Goal: Transaction & Acquisition: Purchase product/service

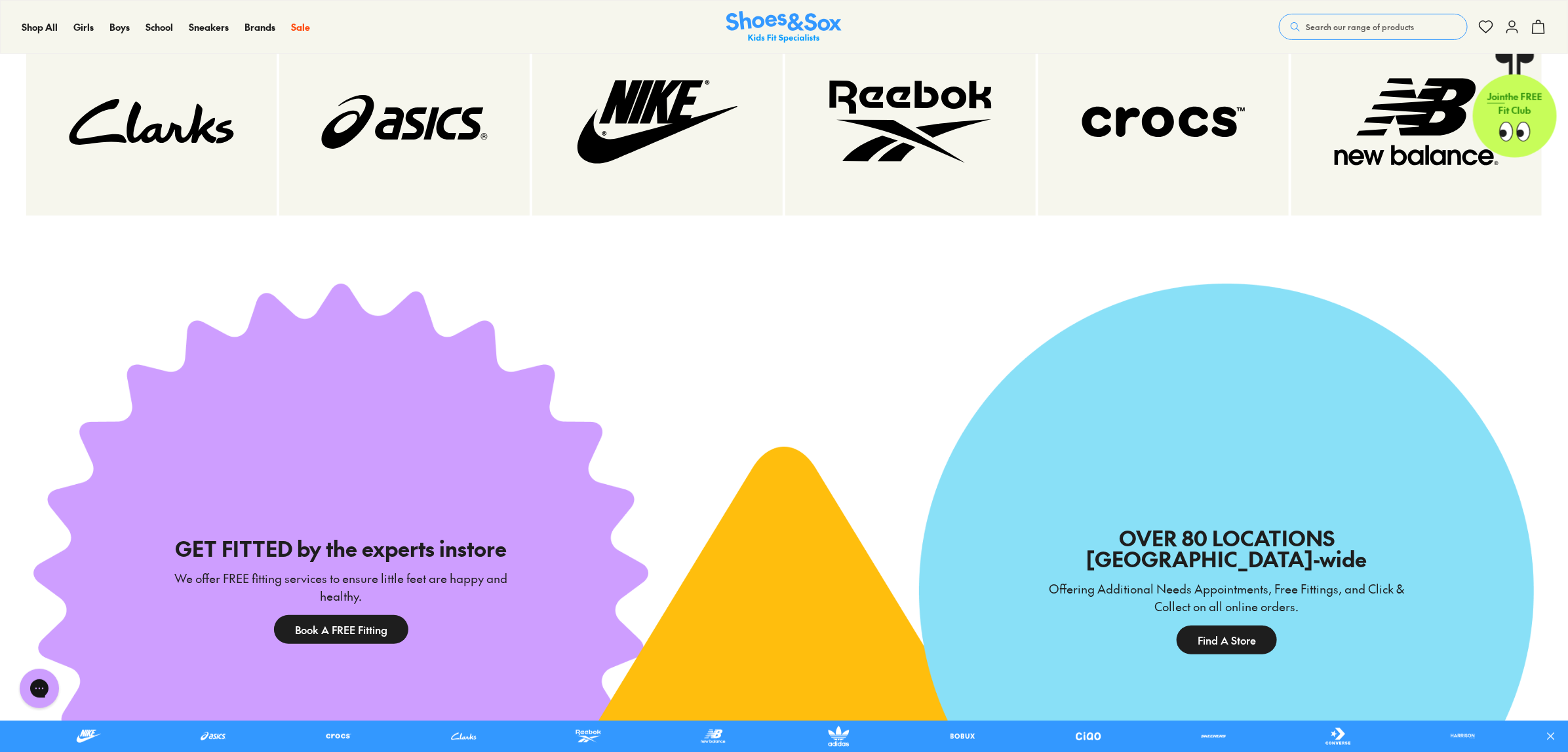
scroll to position [3439, 0]
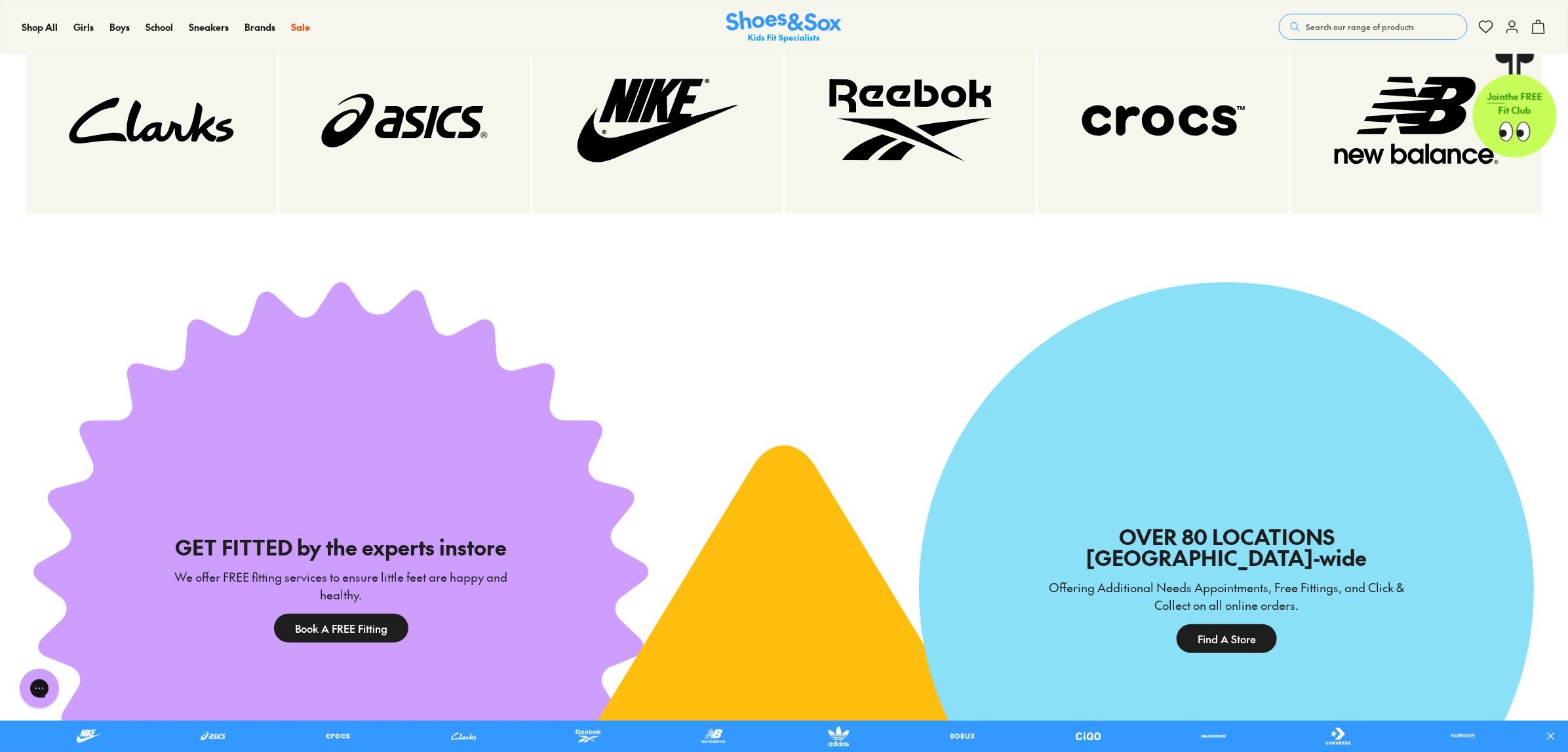
click at [124, 154] on img at bounding box center [151, 121] width 198 height 136
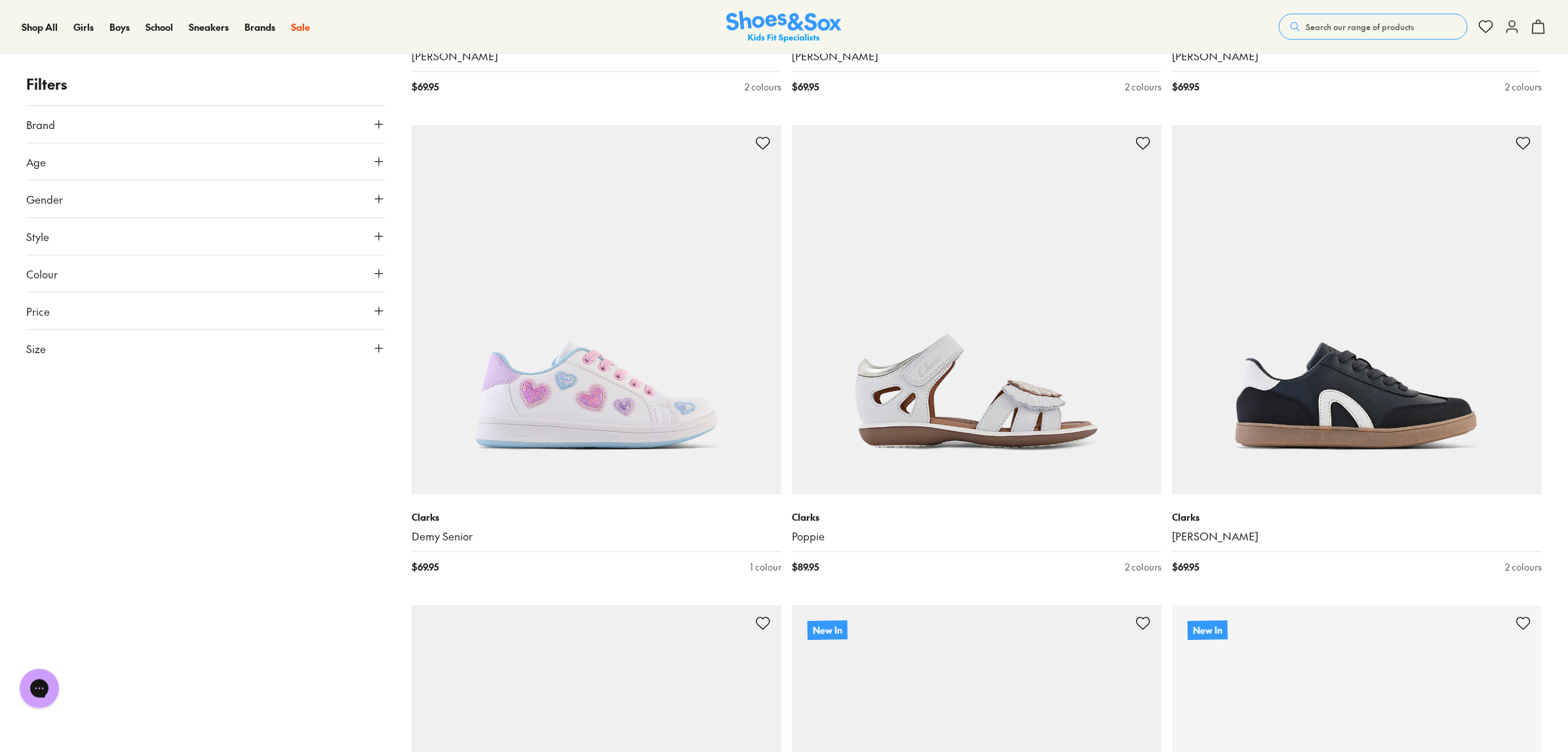
scroll to position [4177, 0]
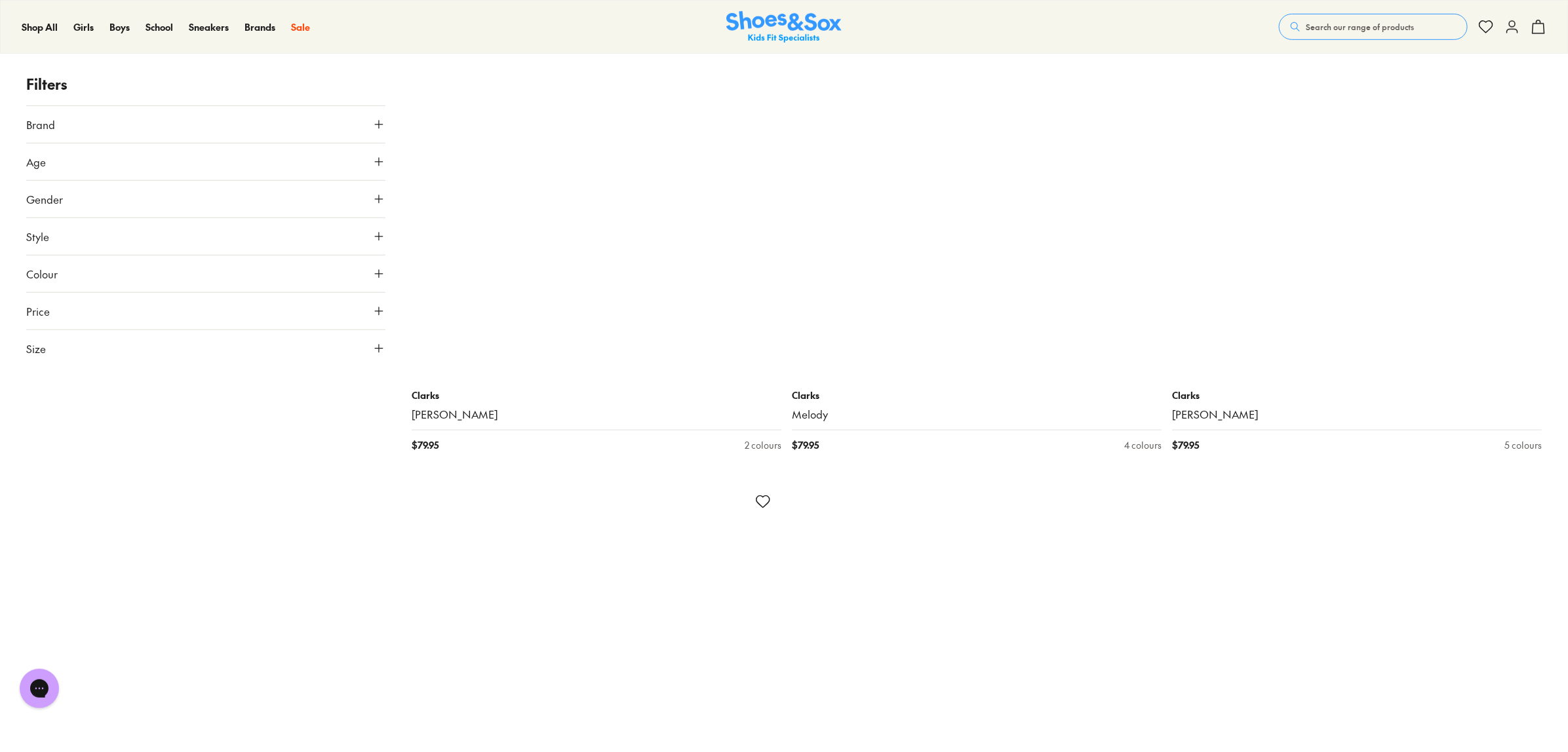
scroll to position [9909, 0]
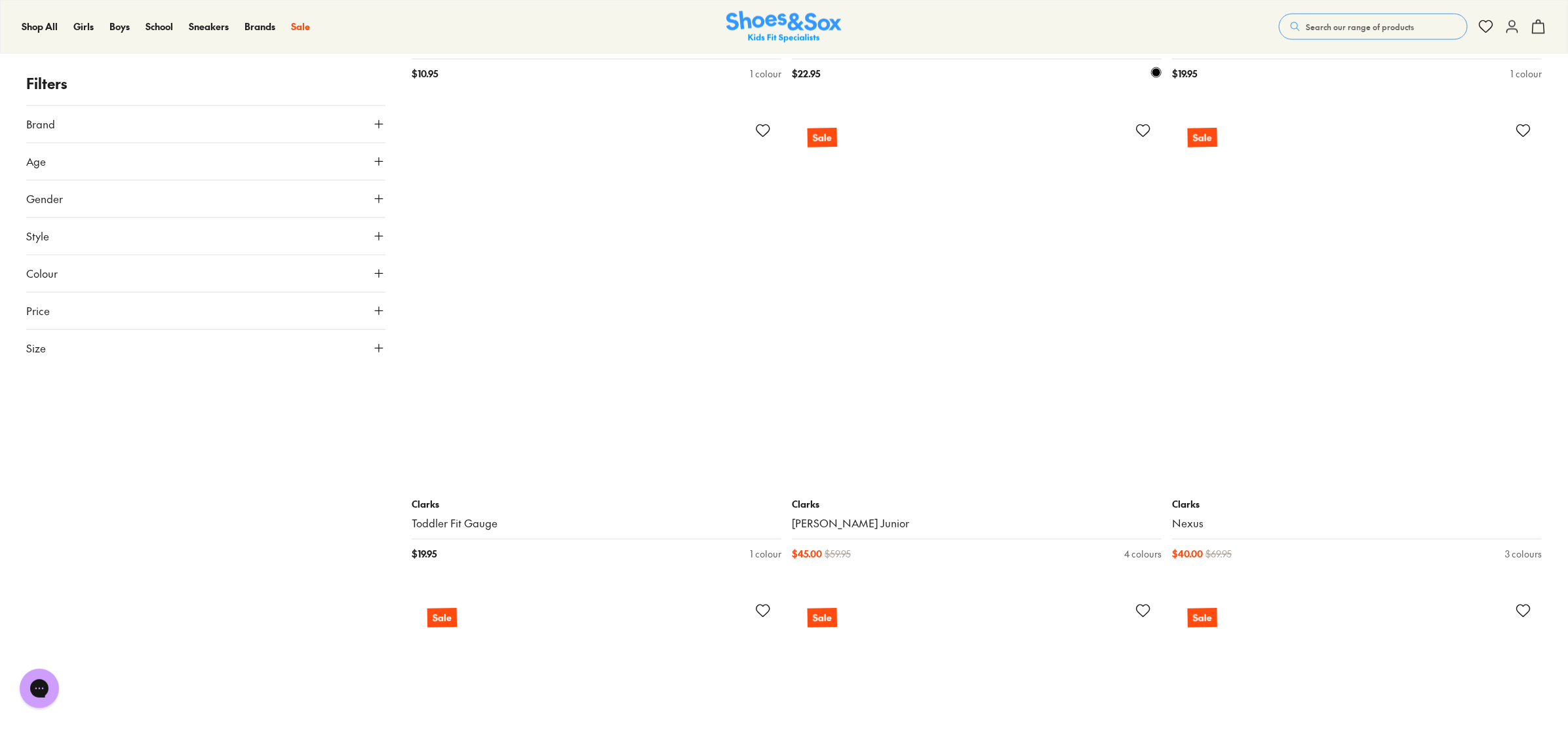
scroll to position [14086, 0]
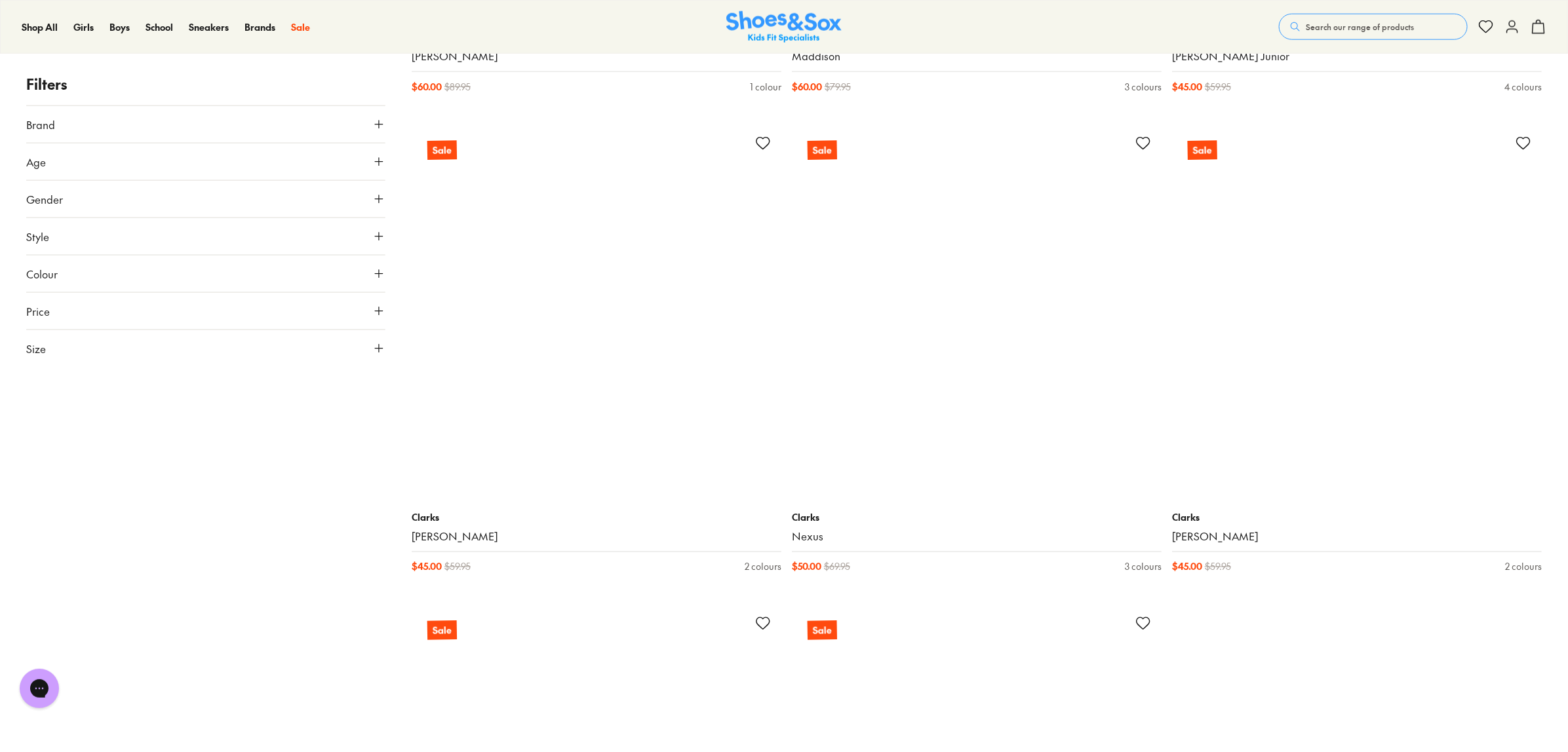
scroll to position [19900, 0]
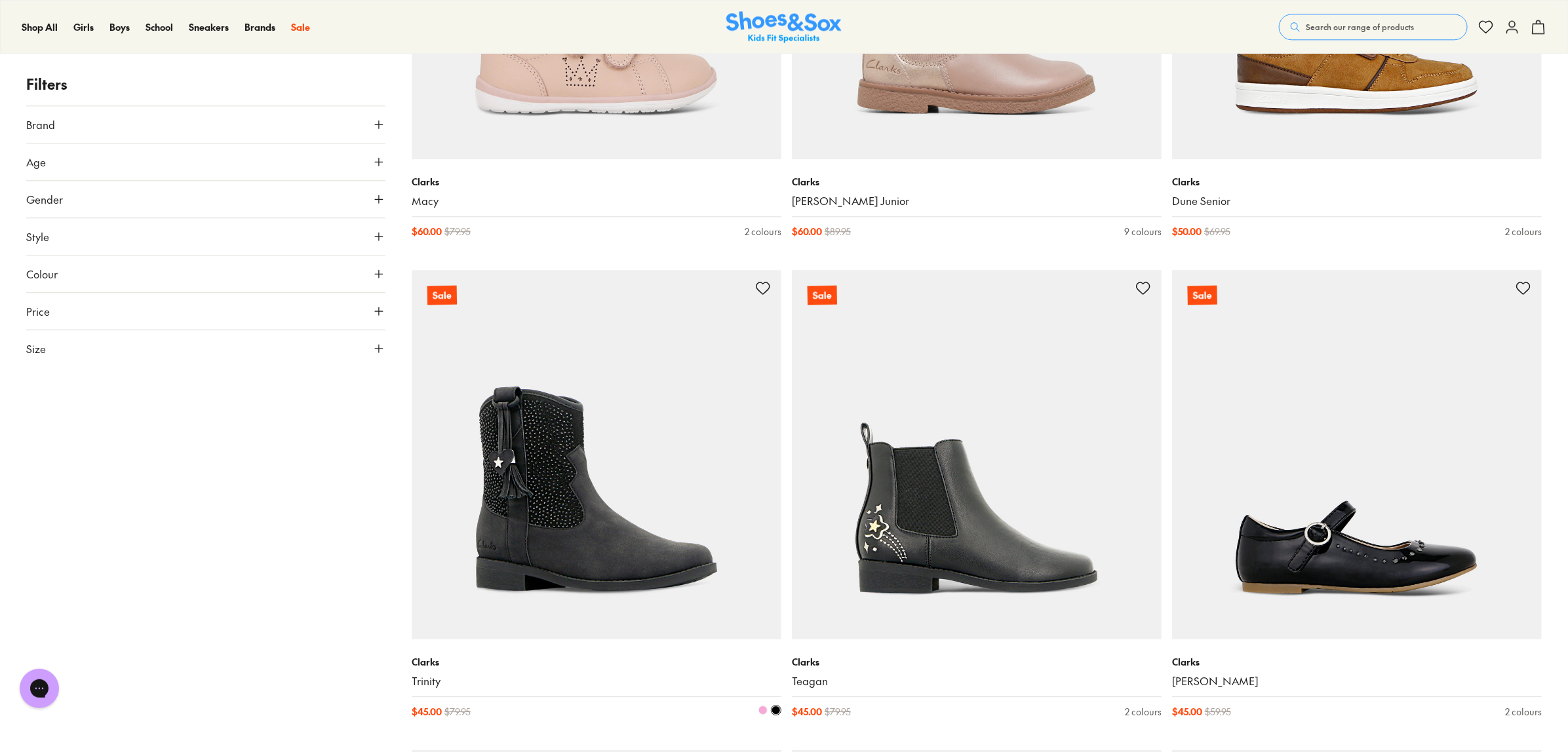
scroll to position [17853, 0]
